Goal: Task Accomplishment & Management: Manage account settings

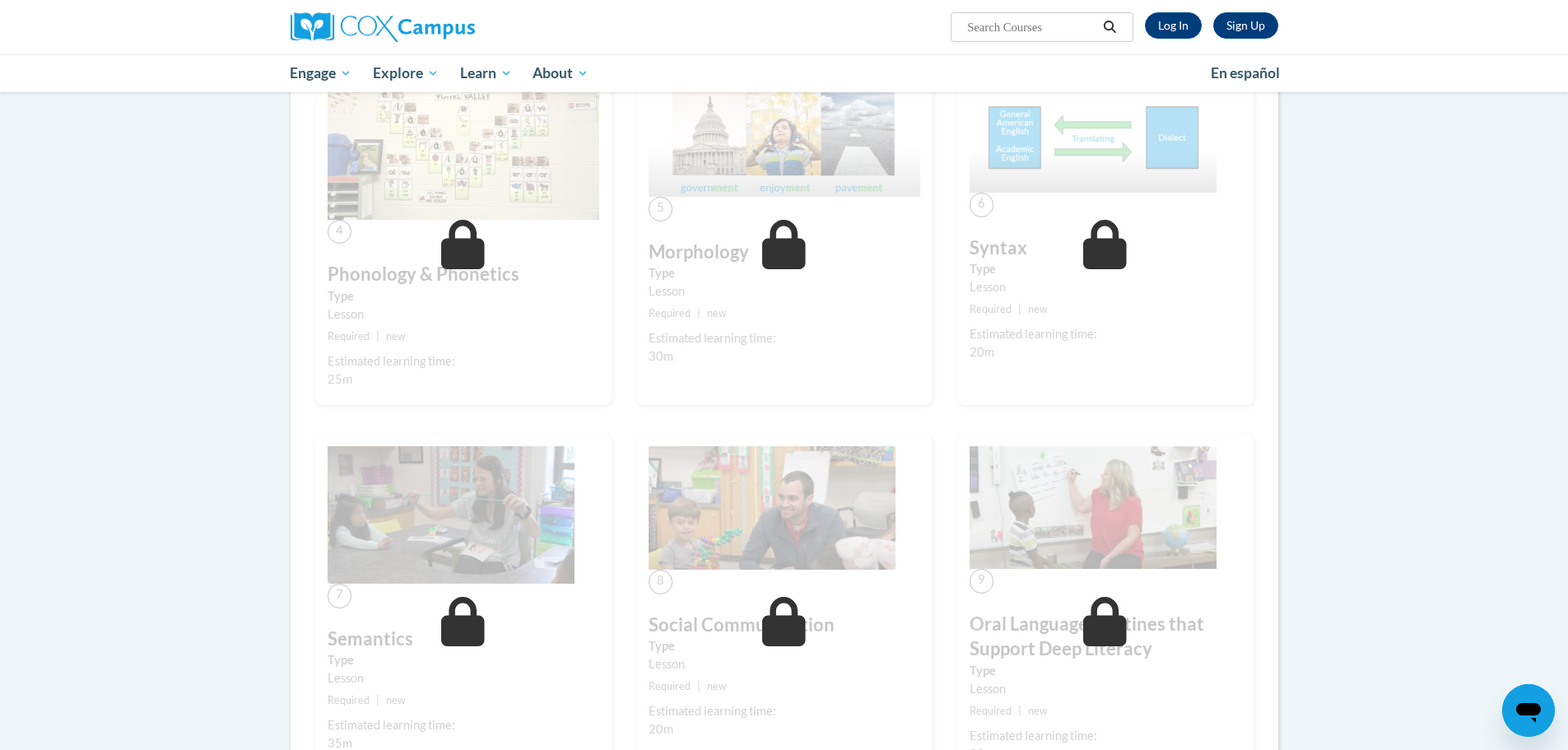
scroll to position [83, 0]
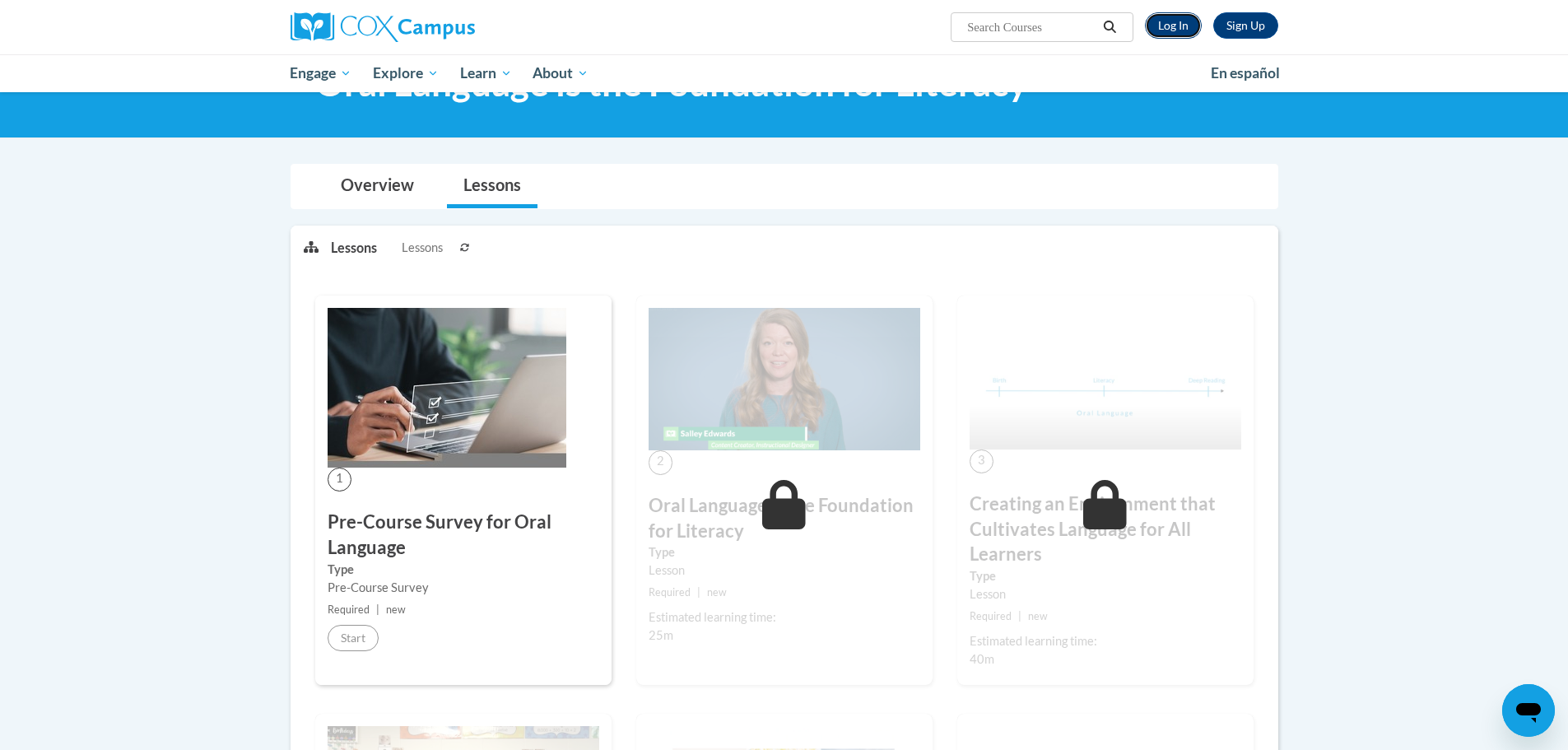
click at [1168, 17] on link "Log In" at bounding box center [1172, 25] width 57 height 26
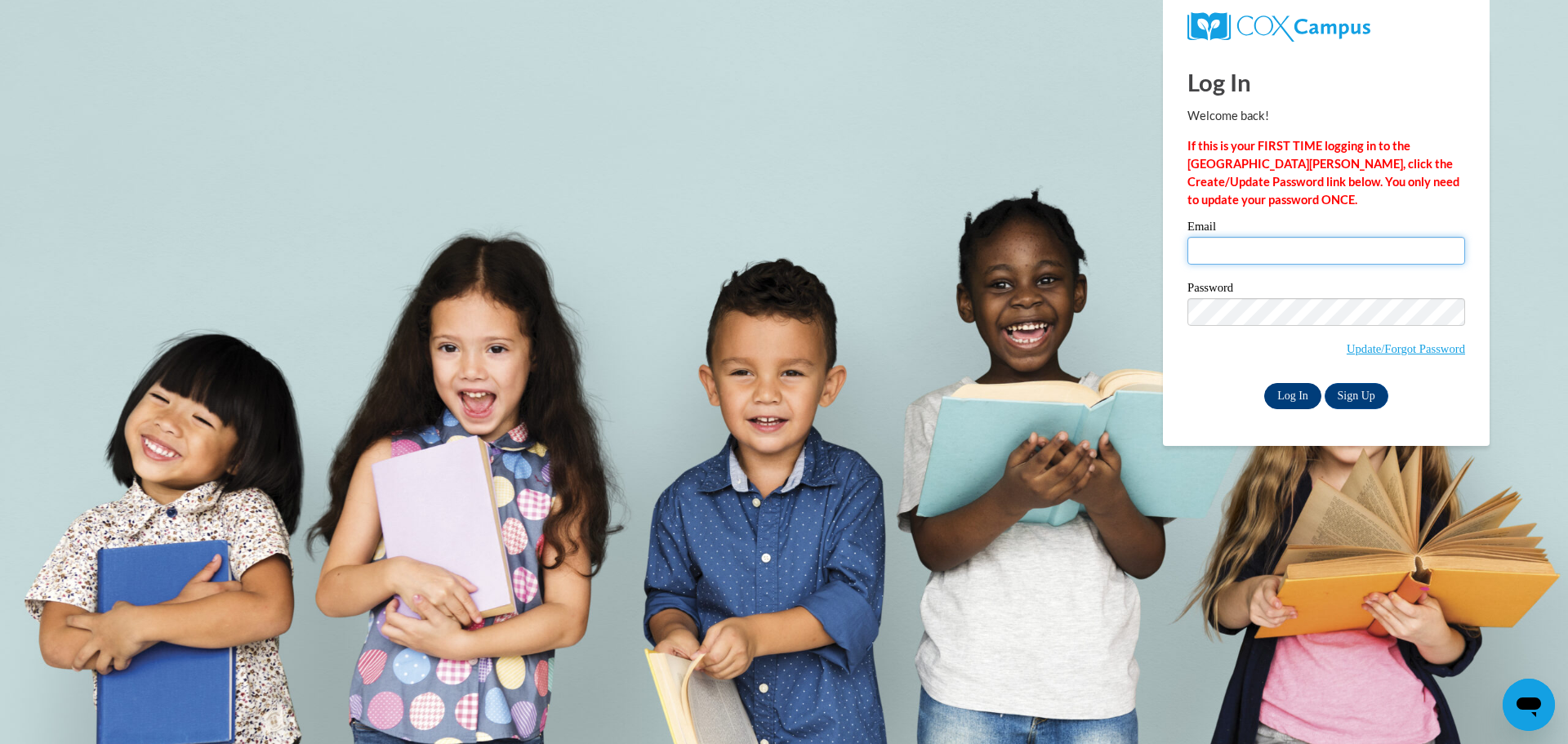
type input "[PERSON_NAME][EMAIL_ADDRESS][PERSON_NAME][DOMAIN_NAME]"
click at [1303, 386] on input "Log In" at bounding box center [1293, 396] width 57 height 26
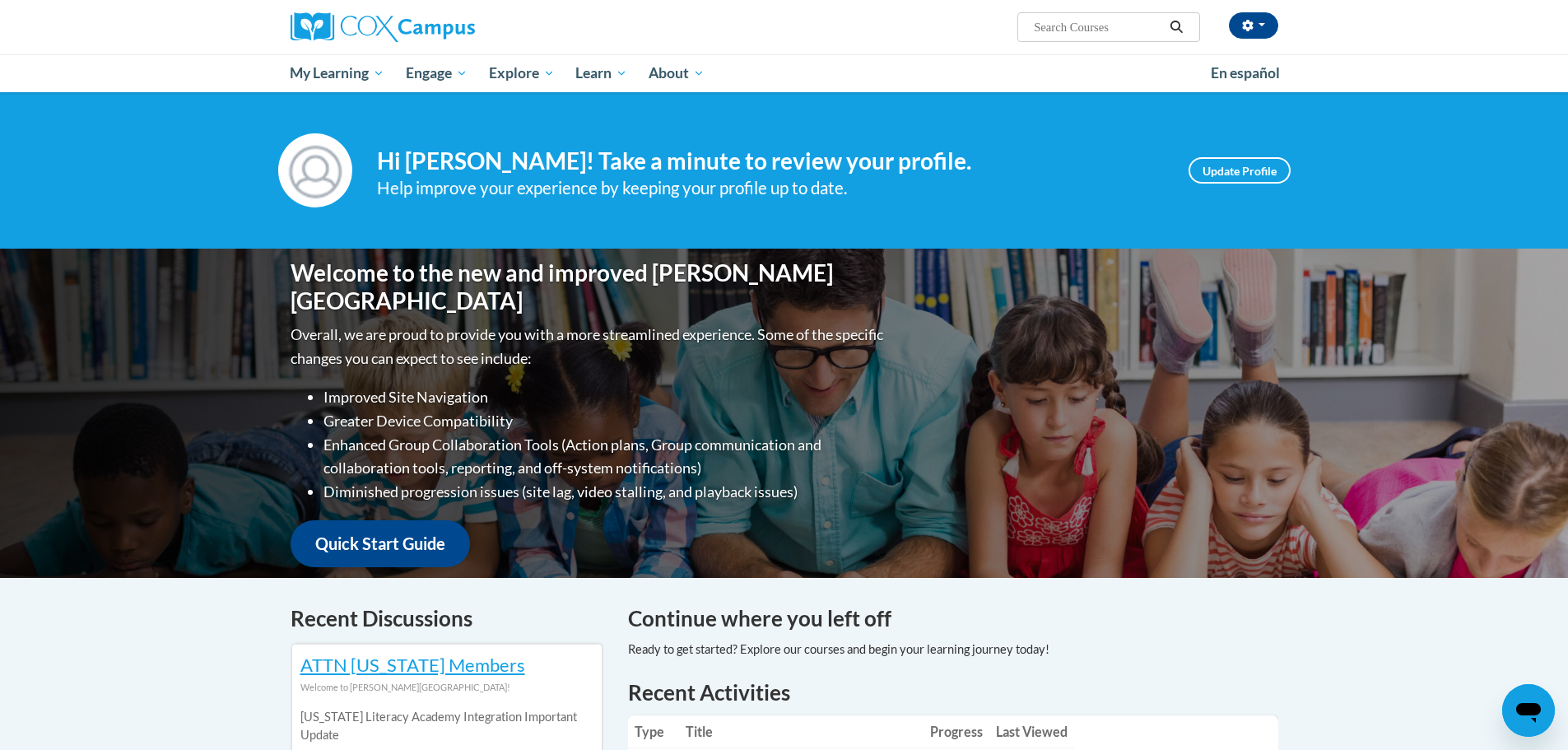
scroll to position [329, 0]
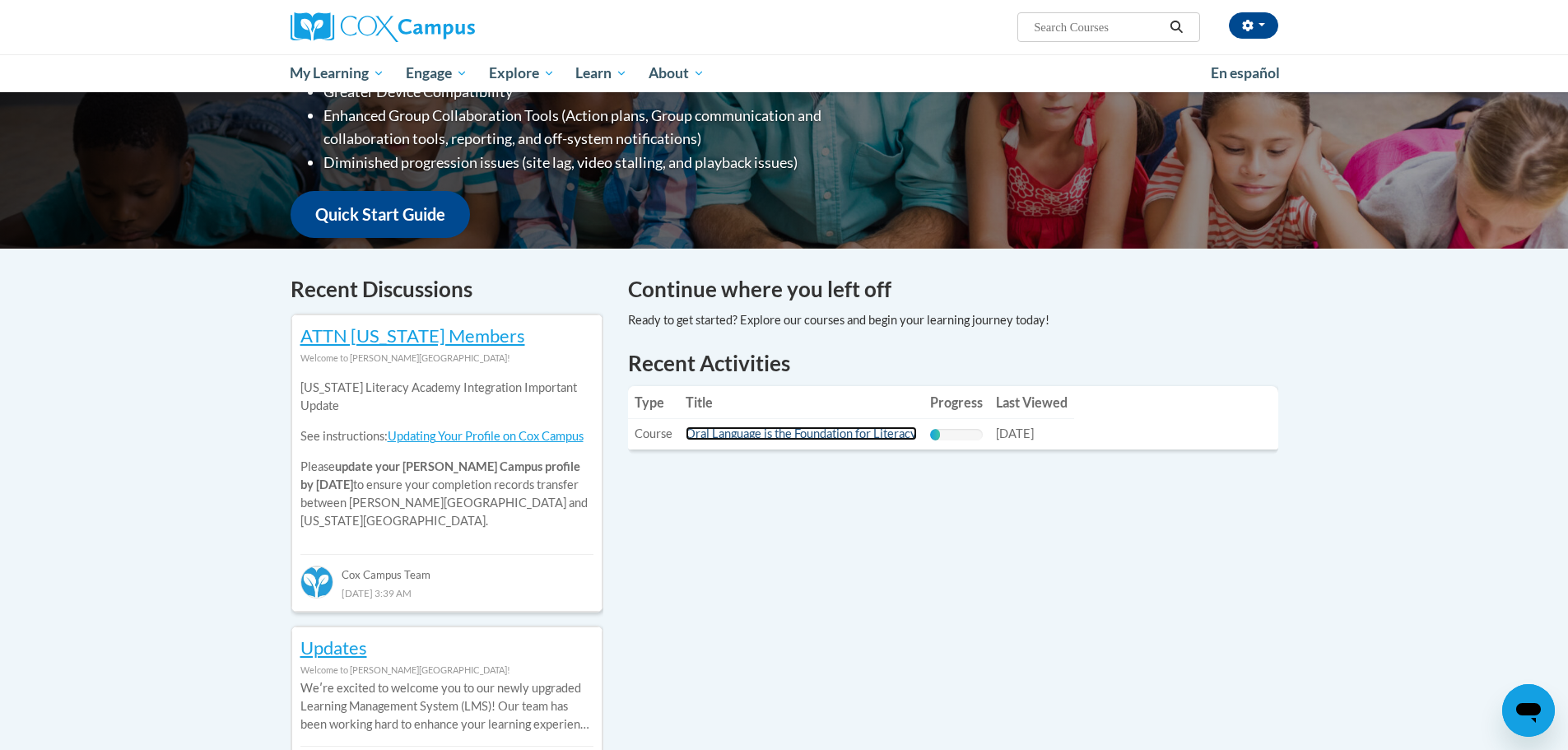
click at [893, 435] on link "Oral Language is the Foundation for Literacy" at bounding box center [801, 434] width 231 height 14
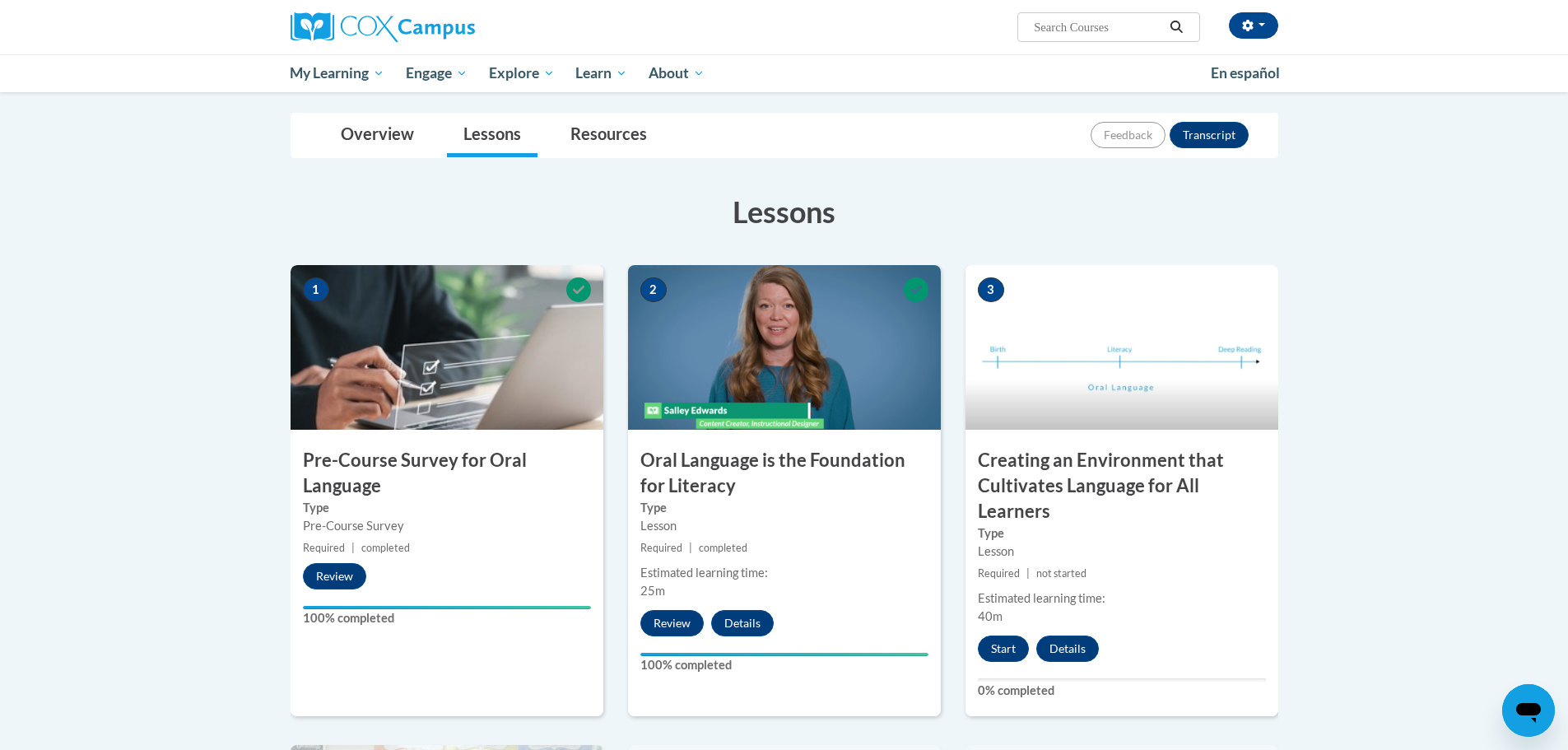
scroll to position [247, 0]
